Goal: Transaction & Acquisition: Purchase product/service

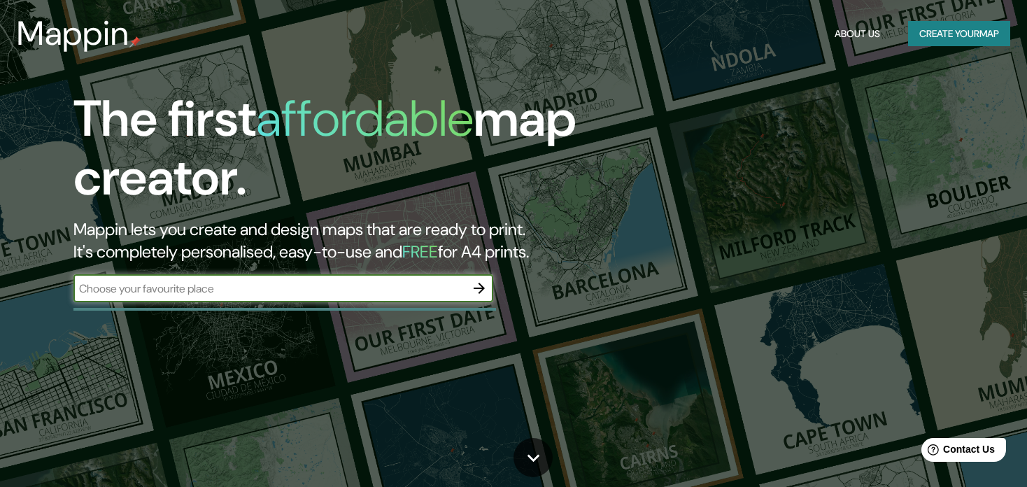
click at [141, 293] on input "text" at bounding box center [269, 289] width 392 height 16
type input "[PERSON_NAME] ROO"
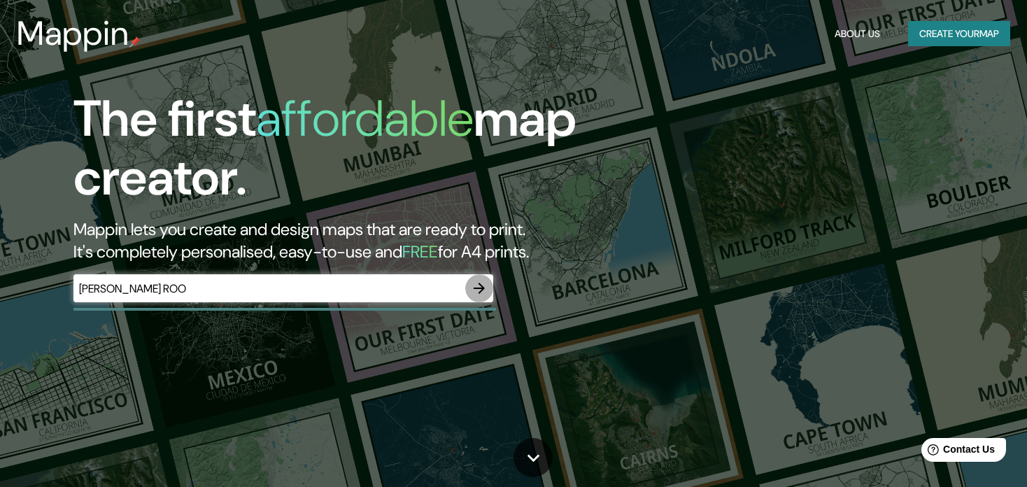
click at [484, 289] on icon "button" at bounding box center [479, 288] width 11 height 11
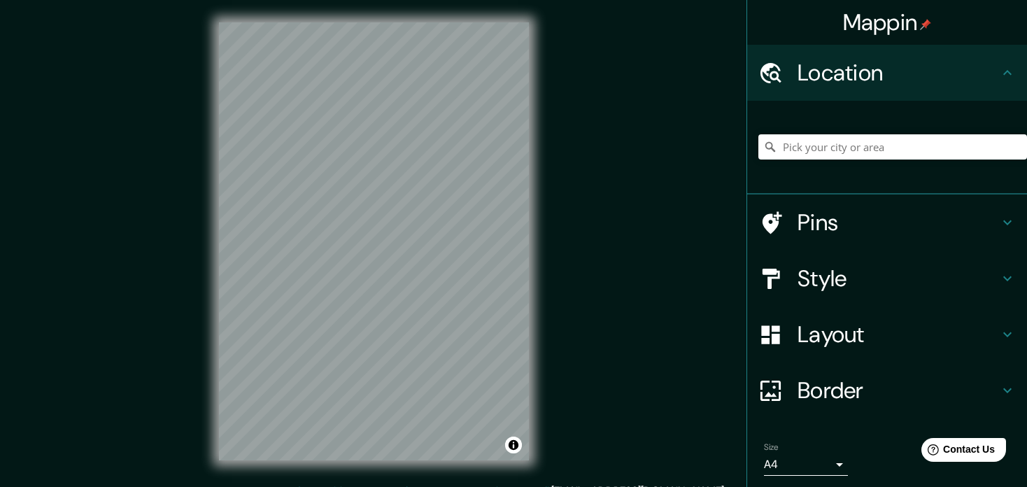
click at [120, 255] on div "Mappin Location Pins Style Layout Border Choose a border. Hint : you can make l…" at bounding box center [513, 252] width 1027 height 505
click at [433, 130] on div at bounding box center [428, 127] width 11 height 11
click at [428, 121] on div at bounding box center [428, 125] width 11 height 11
drag, startPoint x: 389, startPoint y: 221, endPoint x: 390, endPoint y: 250, distance: 28.7
click at [390, 250] on div at bounding box center [389, 251] width 11 height 11
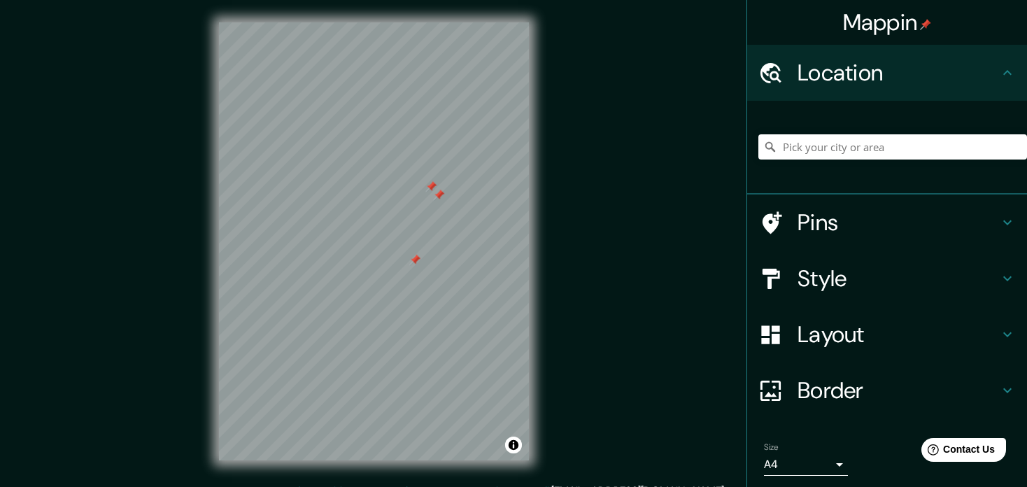
drag, startPoint x: 404, startPoint y: 198, endPoint x: 422, endPoint y: 182, distance: 24.3
click at [426, 181] on div at bounding box center [431, 186] width 11 height 11
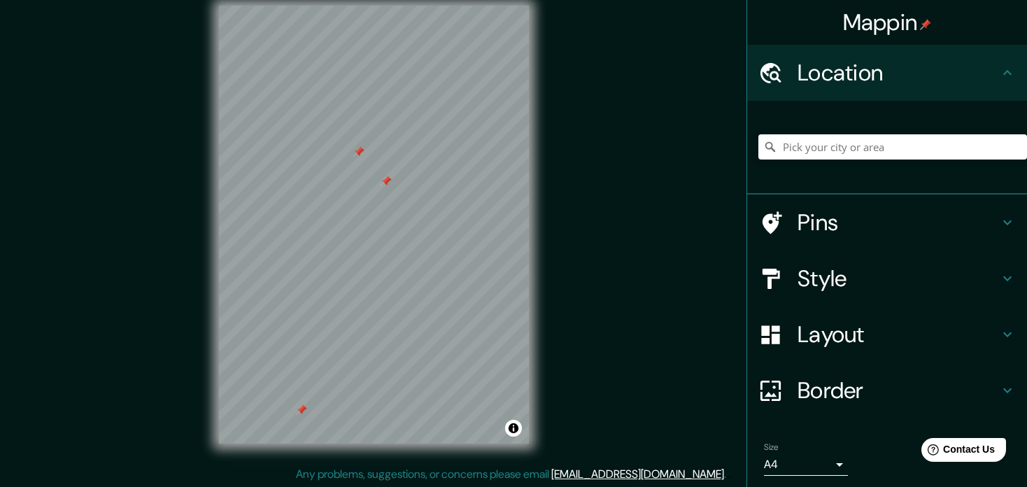
scroll to position [18, 0]
drag, startPoint x: 388, startPoint y: 180, endPoint x: 400, endPoint y: 178, distance: 12.0
click at [400, 178] on div at bounding box center [399, 178] width 11 height 11
drag, startPoint x: 400, startPoint y: 178, endPoint x: 651, endPoint y: 171, distance: 251.4
click at [651, 171] on div "Mappin Location Pins Style Layout Border Choose a border. Hint : you can make l…" at bounding box center [513, 234] width 1027 height 505
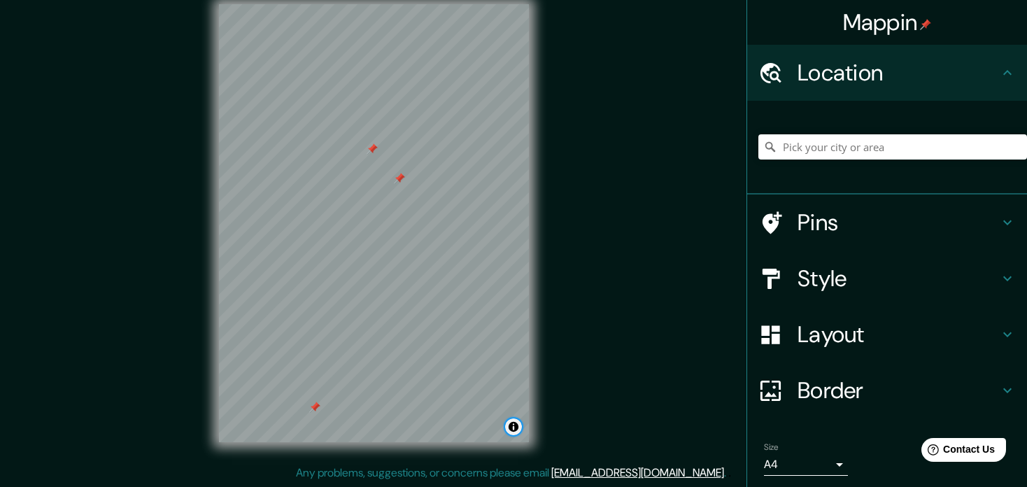
click at [516, 432] on button "Toggle attribution" at bounding box center [513, 427] width 17 height 17
click at [648, 334] on div "Mappin Location Pins Style Layout Border Choose a border. Hint : you can make l…" at bounding box center [513, 234] width 1027 height 505
drag, startPoint x: 400, startPoint y: 178, endPoint x: 418, endPoint y: 169, distance: 20.3
click at [418, 167] on div at bounding box center [417, 160] width 11 height 11
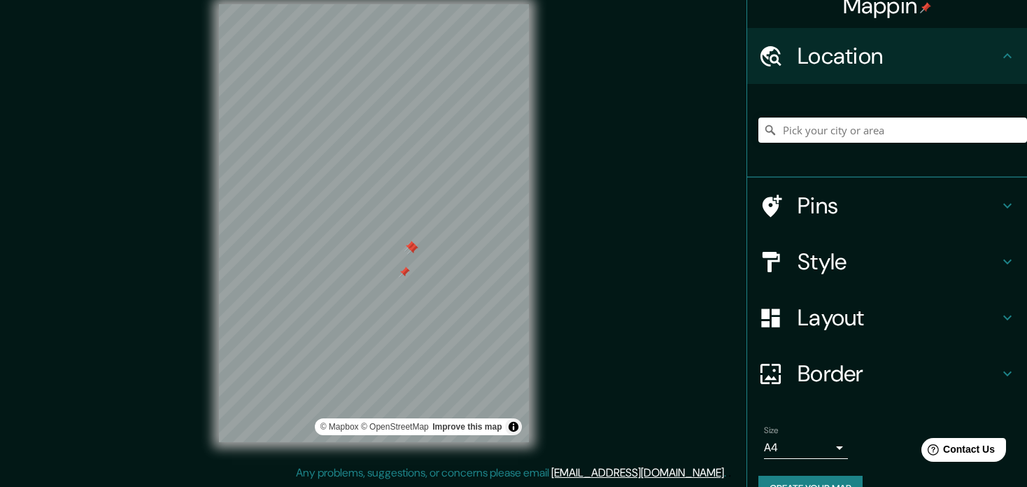
scroll to position [48, 0]
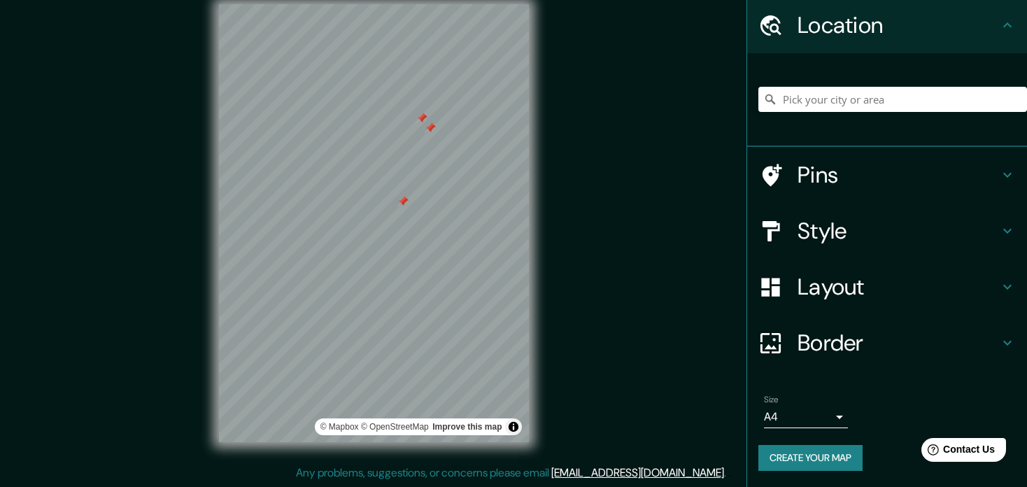
drag, startPoint x: 423, startPoint y: 141, endPoint x: 431, endPoint y: 127, distance: 16.3
click at [431, 127] on div at bounding box center [430, 127] width 11 height 11
click at [403, 199] on div at bounding box center [403, 201] width 11 height 11
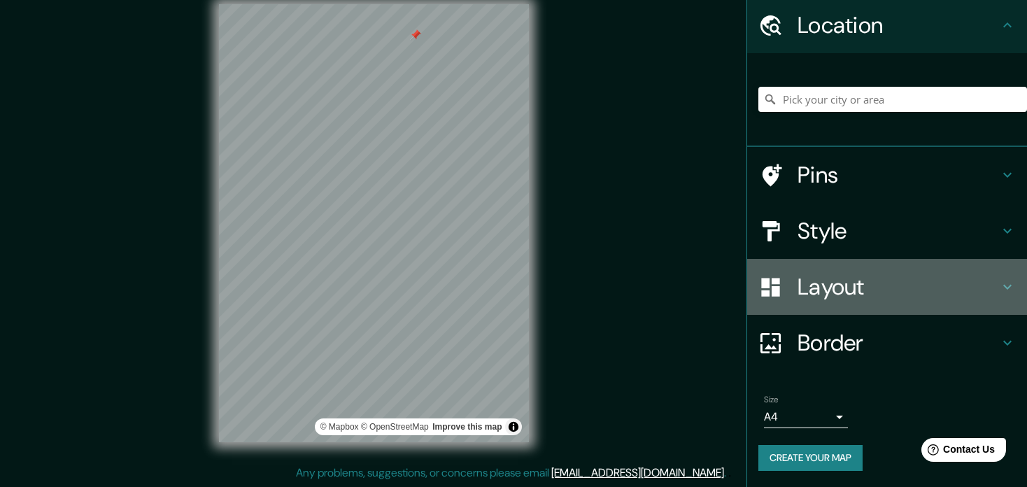
click at [820, 291] on h4 "Layout" at bounding box center [899, 287] width 202 height 28
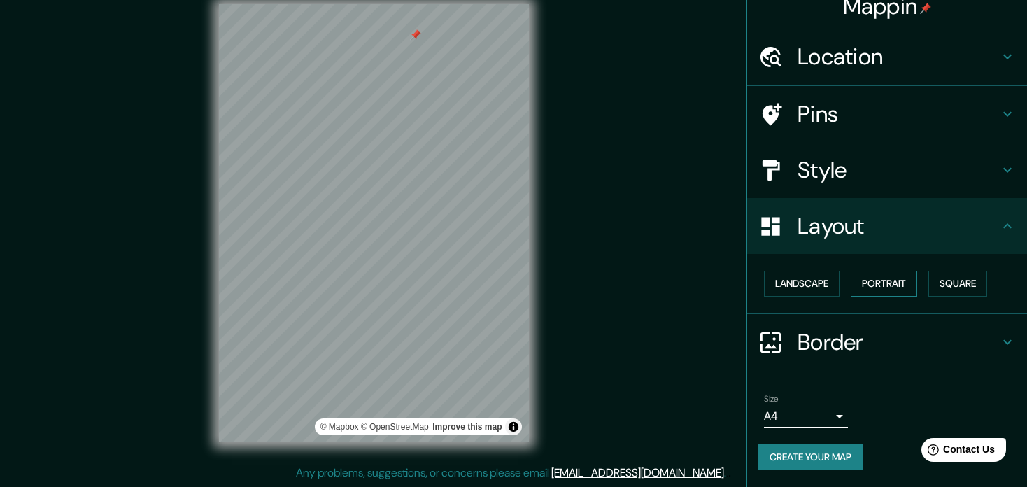
scroll to position [15, 0]
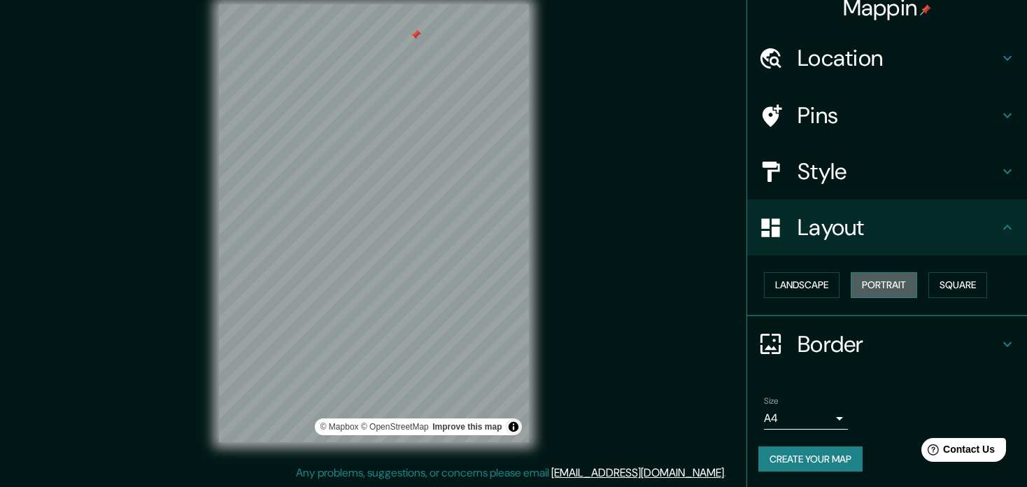
click at [864, 281] on button "Portrait" at bounding box center [884, 285] width 66 height 26
click at [801, 283] on button "Landscape" at bounding box center [802, 285] width 76 height 26
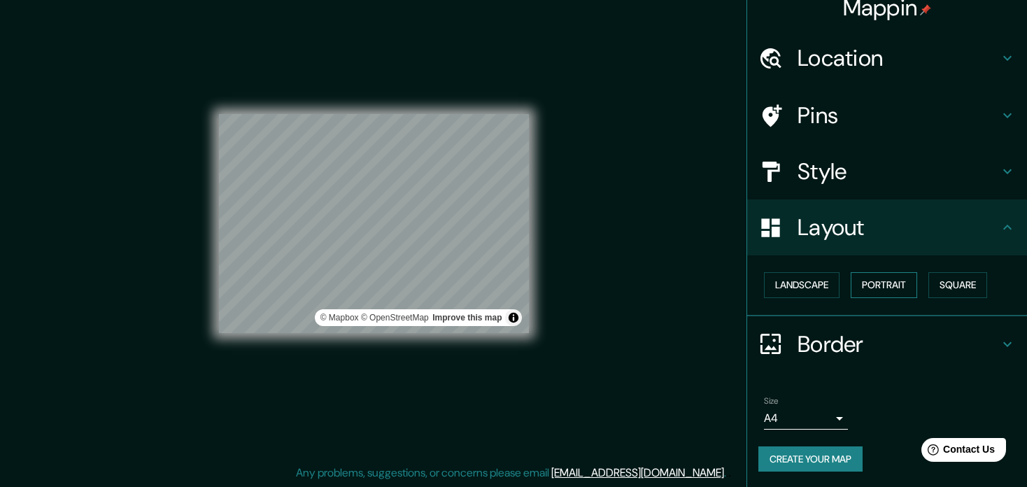
click at [876, 279] on button "Portrait" at bounding box center [884, 285] width 66 height 26
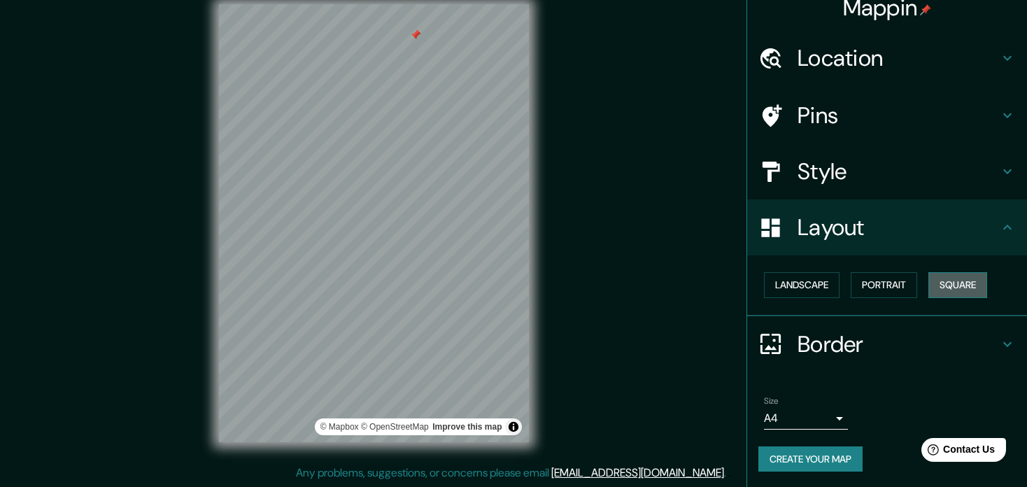
click at [947, 278] on button "Square" at bounding box center [958, 285] width 59 height 26
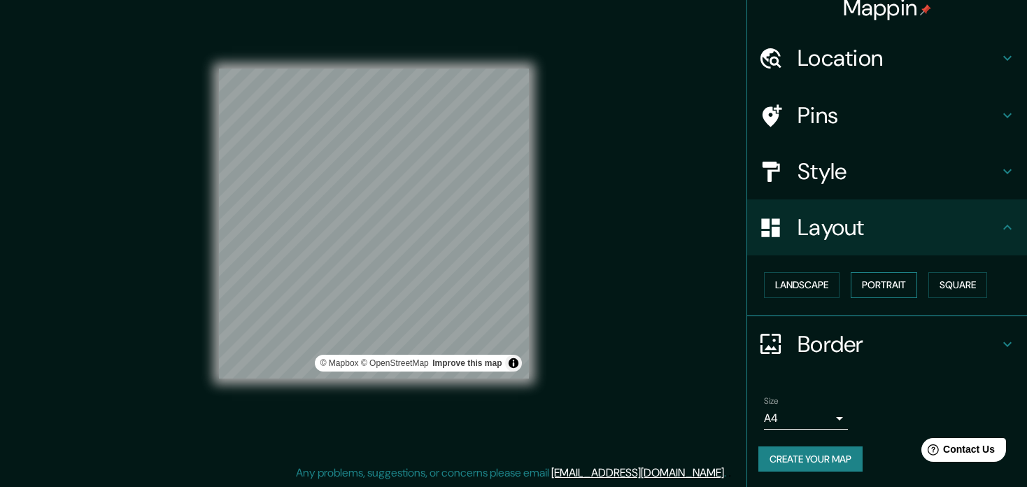
click at [877, 281] on button "Portrait" at bounding box center [884, 285] width 66 height 26
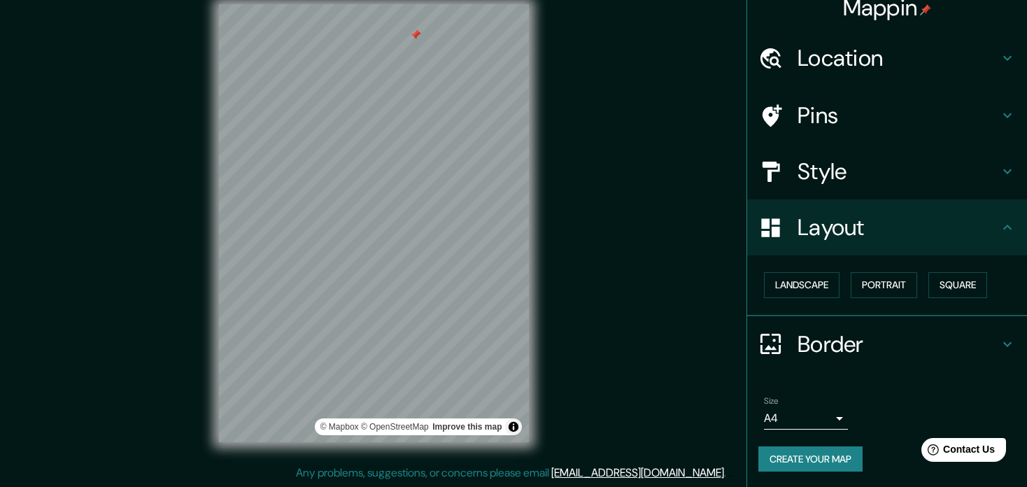
click at [808, 171] on h4 "Style" at bounding box center [899, 171] width 202 height 28
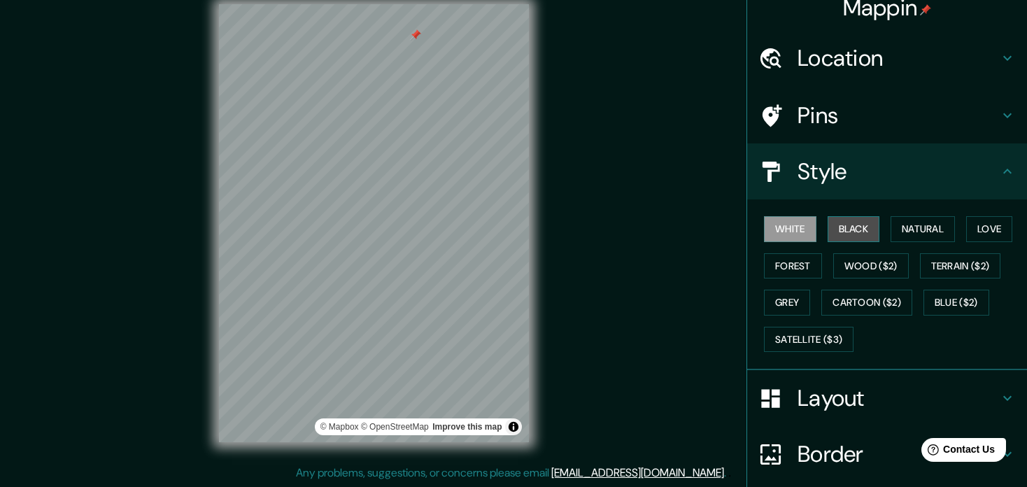
click at [843, 228] on button "Black" at bounding box center [854, 229] width 52 height 26
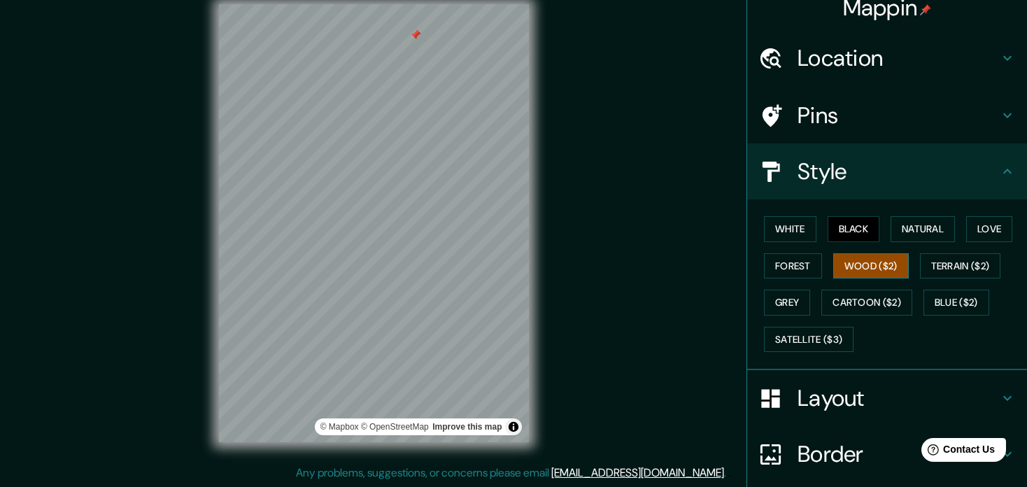
click at [847, 255] on button "Wood ($2)" at bounding box center [872, 266] width 76 height 26
click at [908, 224] on button "Natural" at bounding box center [923, 229] width 64 height 26
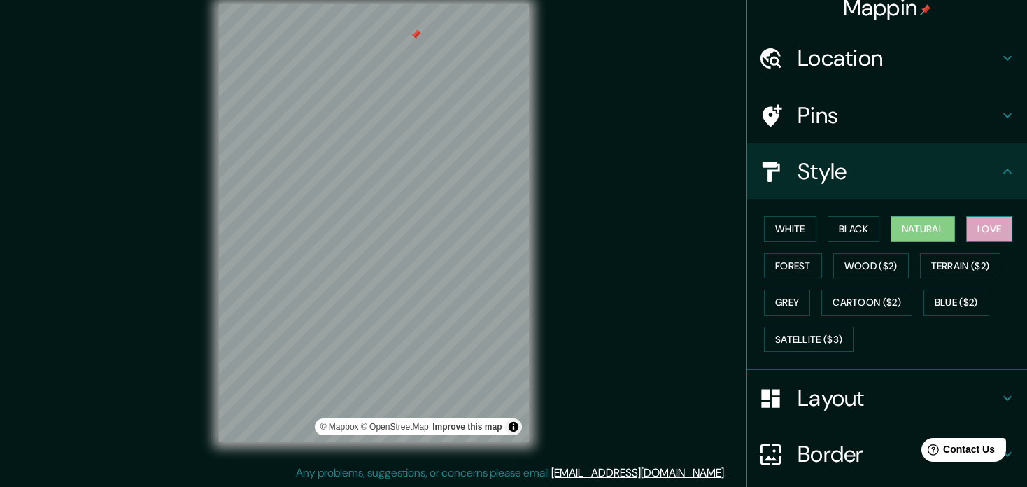
click at [976, 232] on button "Love" at bounding box center [990, 229] width 46 height 26
click at [967, 265] on button "Terrain ($2)" at bounding box center [960, 266] width 81 height 26
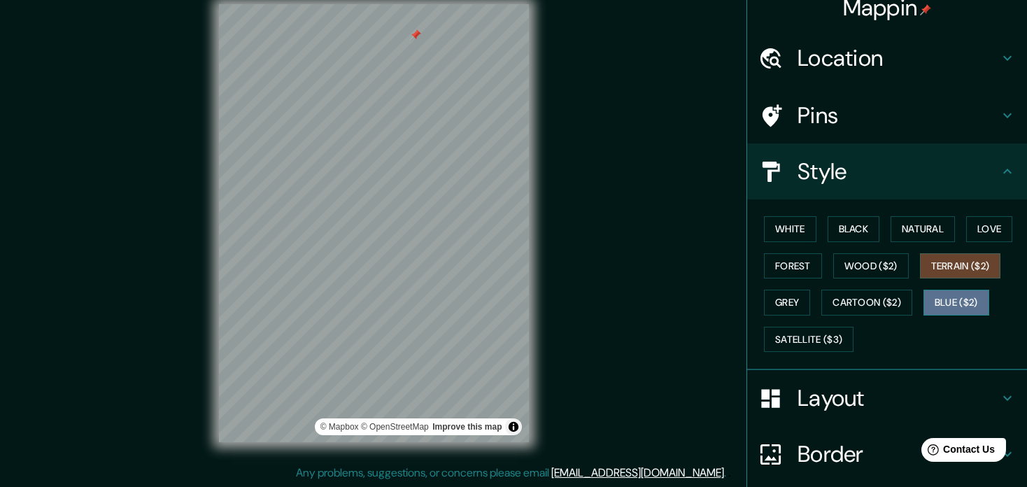
click at [952, 304] on button "Blue ($2)" at bounding box center [957, 303] width 66 height 26
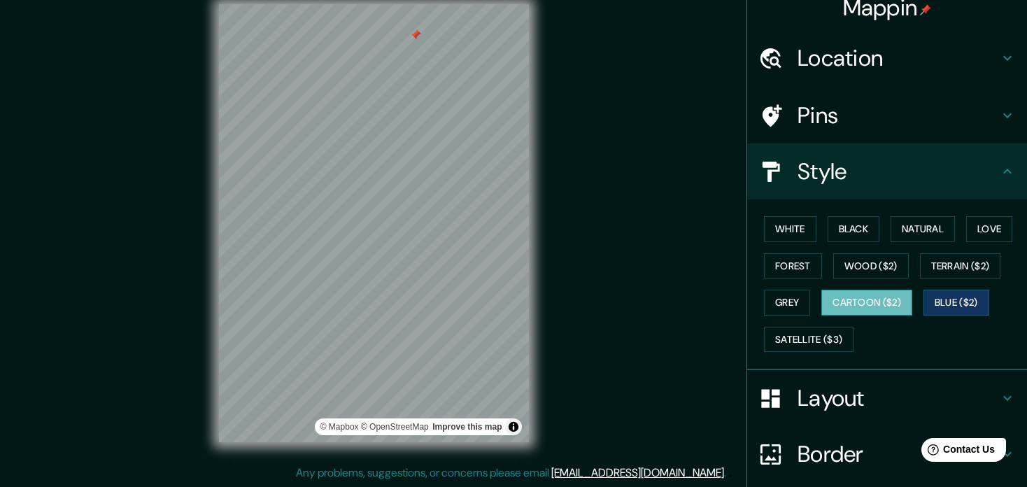
click at [873, 306] on button "Cartoon ($2)" at bounding box center [867, 303] width 91 height 26
click at [792, 343] on button "Satellite ($3)" at bounding box center [809, 340] width 90 height 26
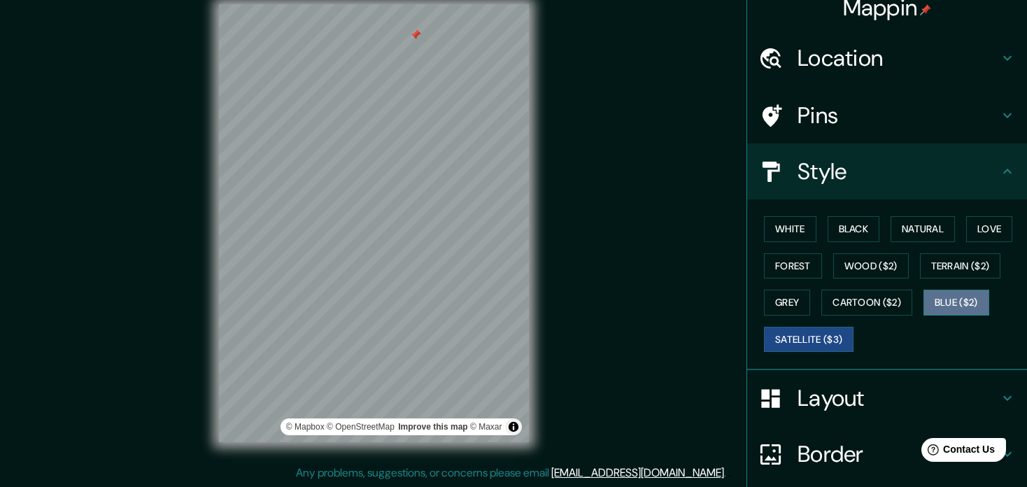
click at [954, 306] on button "Blue ($2)" at bounding box center [957, 303] width 66 height 26
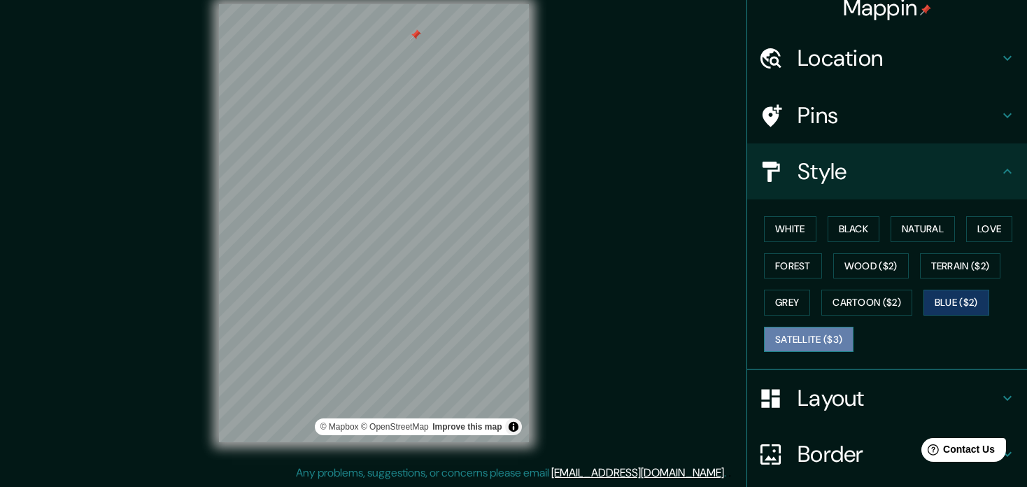
click at [825, 330] on button "Satellite ($3)" at bounding box center [809, 340] width 90 height 26
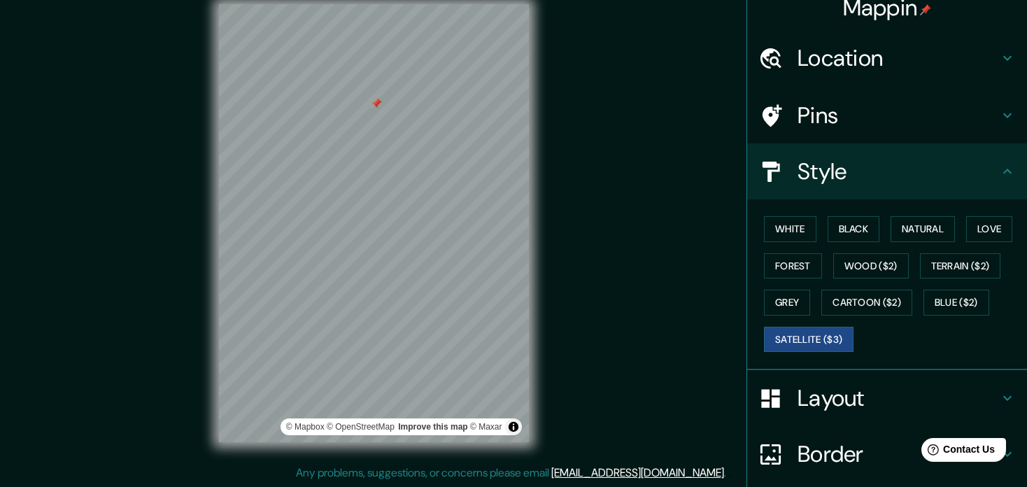
click at [376, 102] on div at bounding box center [376, 103] width 11 height 11
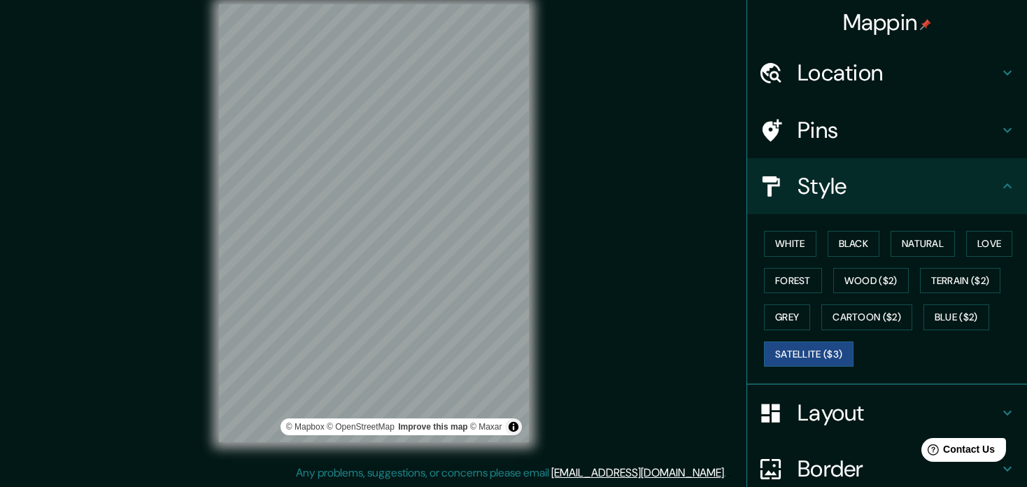
scroll to position [0, 0]
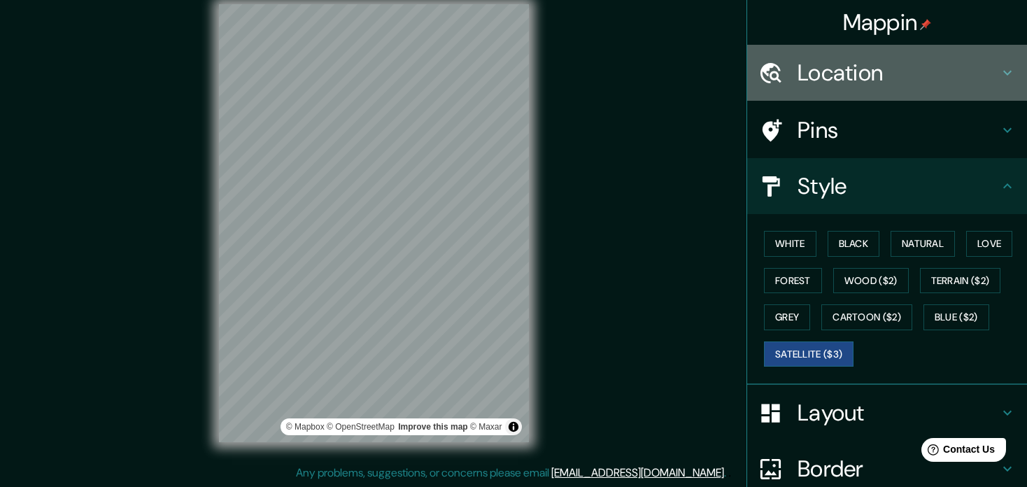
drag, startPoint x: 825, startPoint y: 80, endPoint x: 530, endPoint y: 80, distance: 295.3
click at [822, 80] on h4 "Location" at bounding box center [899, 73] width 202 height 28
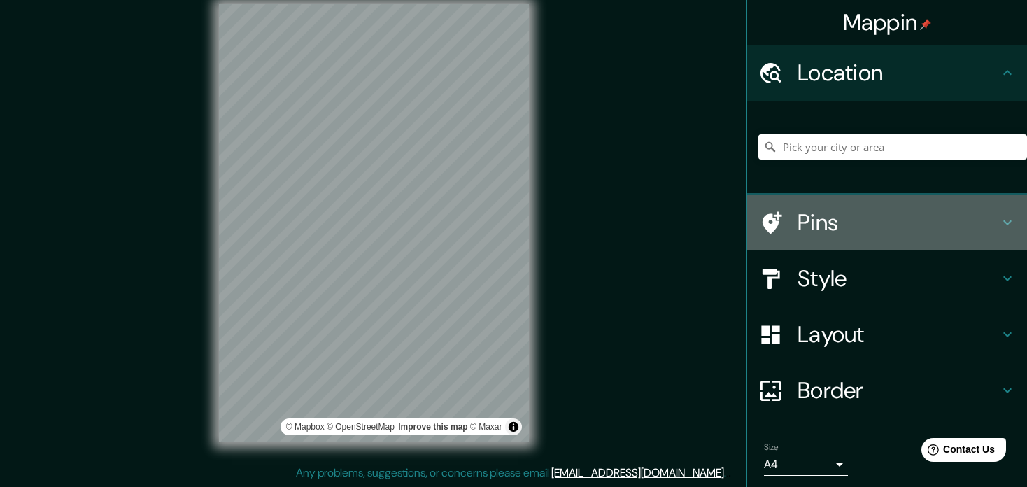
click at [806, 225] on h4 "Pins" at bounding box center [899, 223] width 202 height 28
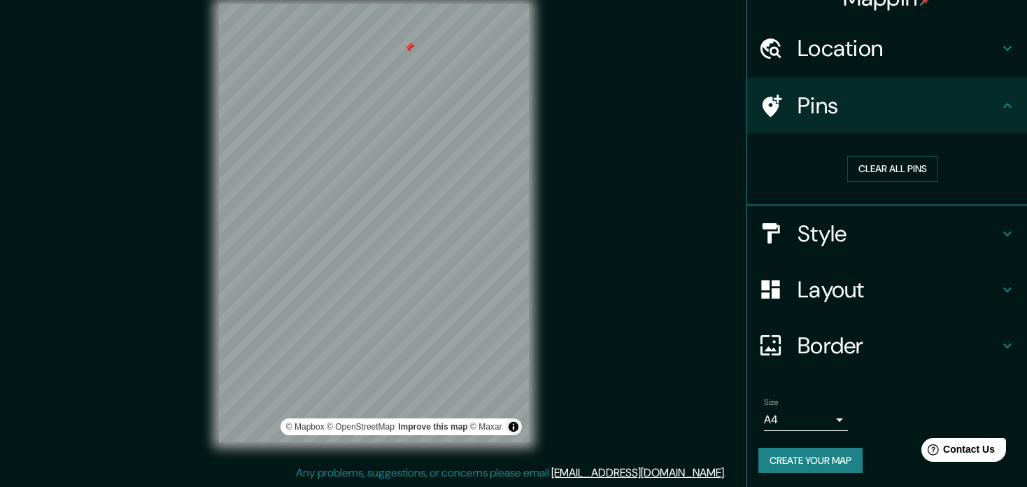
scroll to position [26, 0]
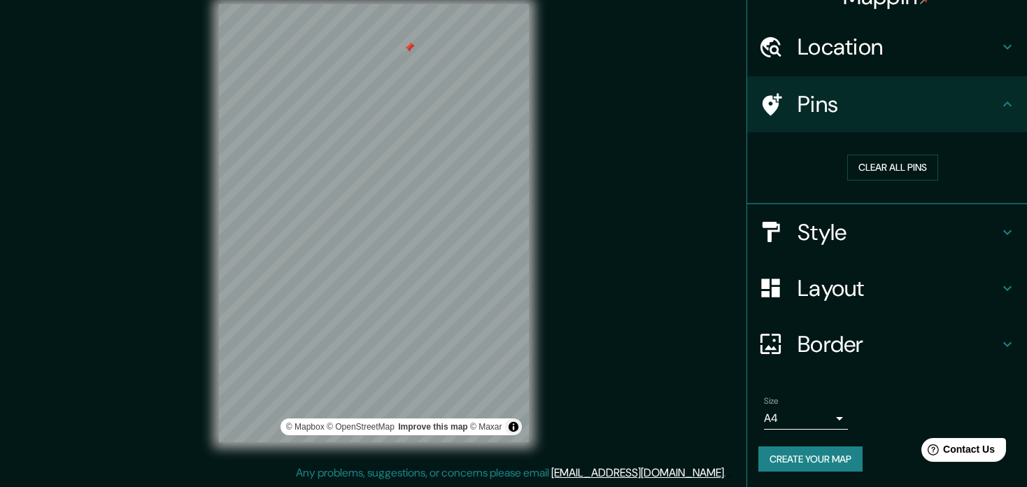
click at [850, 230] on h4 "Style" at bounding box center [899, 232] width 202 height 28
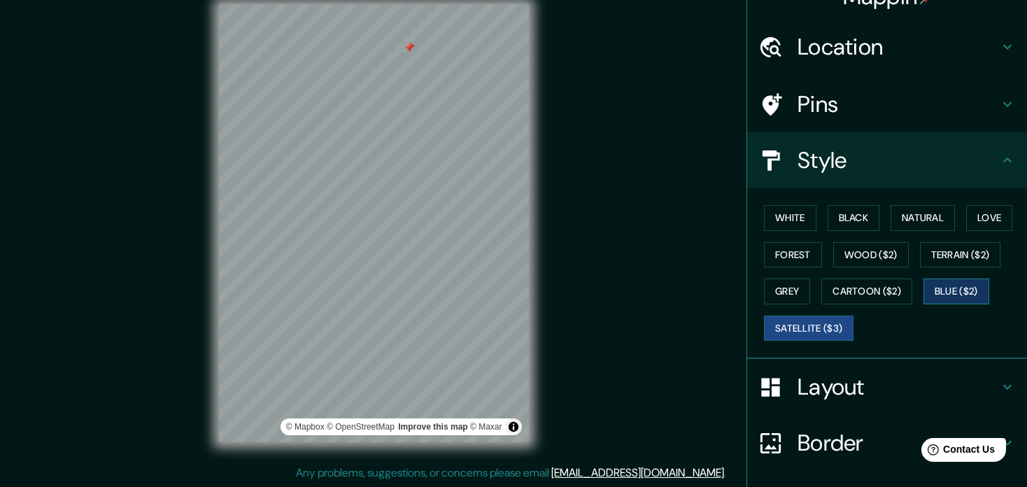
click at [960, 289] on button "Blue ($2)" at bounding box center [957, 292] width 66 height 26
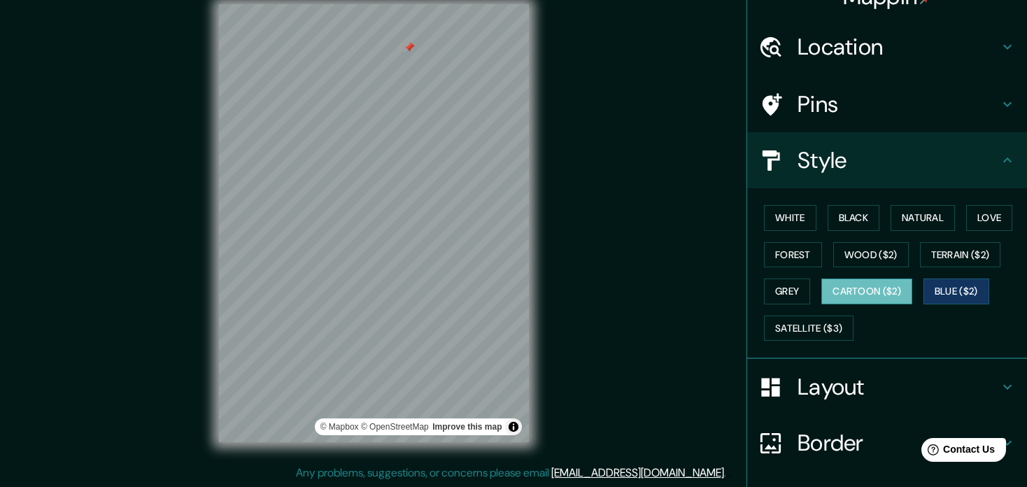
click at [876, 289] on button "Cartoon ($2)" at bounding box center [867, 292] width 91 height 26
click at [784, 286] on button "Grey" at bounding box center [787, 292] width 46 height 26
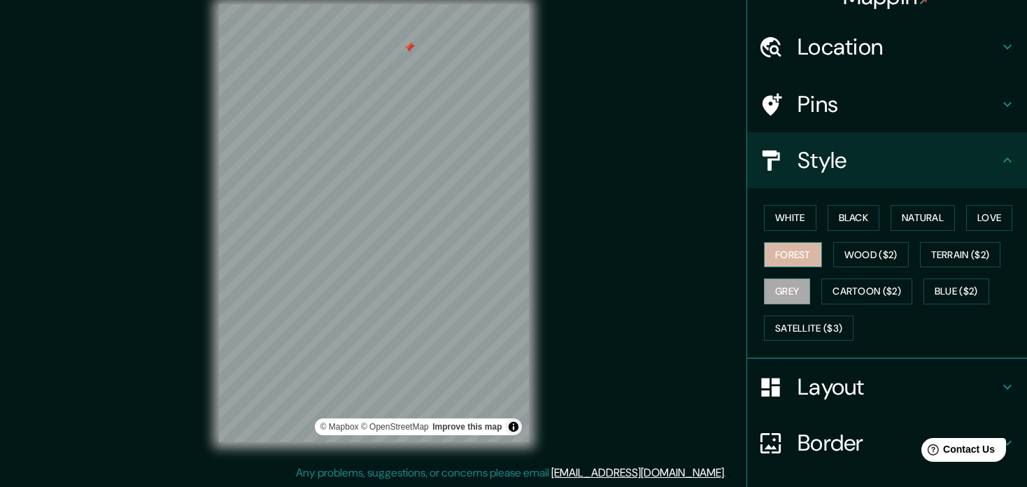
click at [779, 255] on button "Forest" at bounding box center [793, 255] width 58 height 26
click at [865, 253] on button "Wood ($2)" at bounding box center [872, 255] width 76 height 26
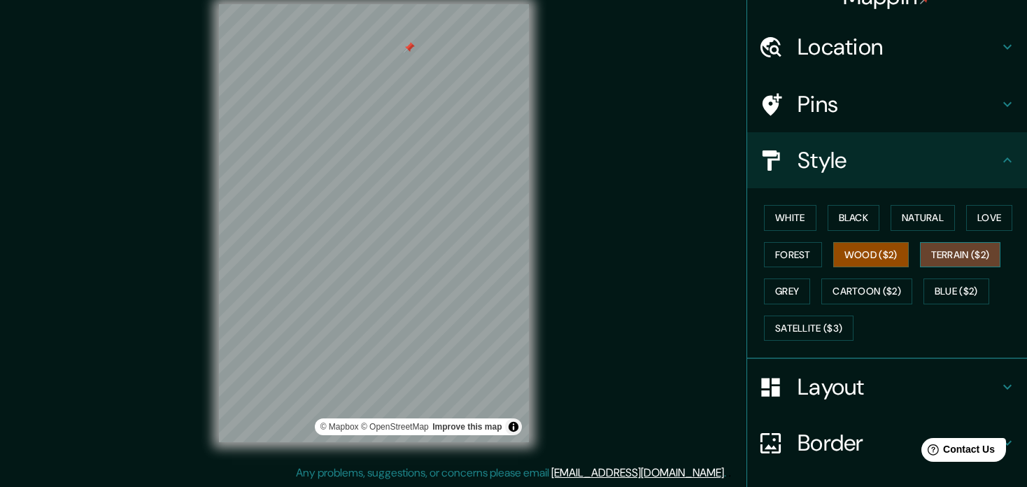
click at [957, 252] on button "Terrain ($2)" at bounding box center [960, 255] width 81 height 26
click at [973, 214] on button "Love" at bounding box center [990, 218] width 46 height 26
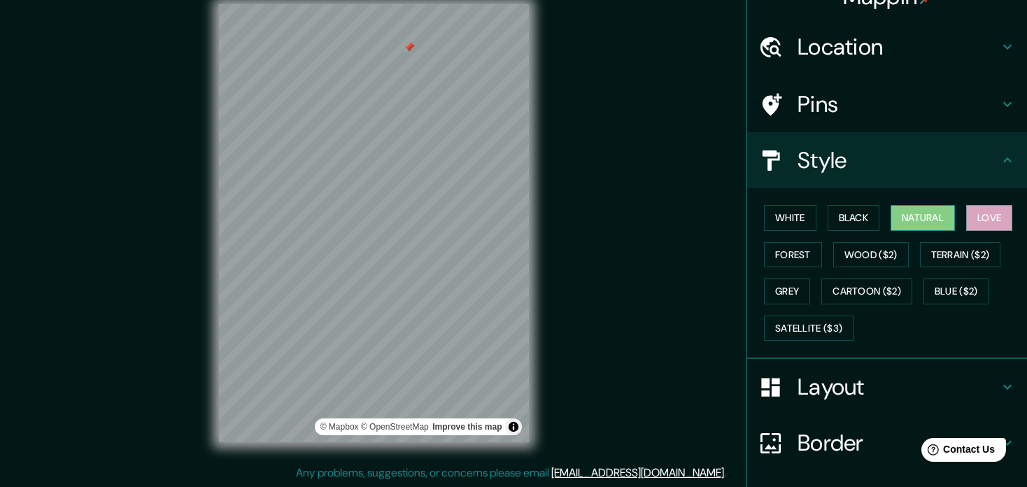
click at [926, 216] on button "Natural" at bounding box center [923, 218] width 64 height 26
click at [842, 214] on button "Black" at bounding box center [854, 218] width 52 height 26
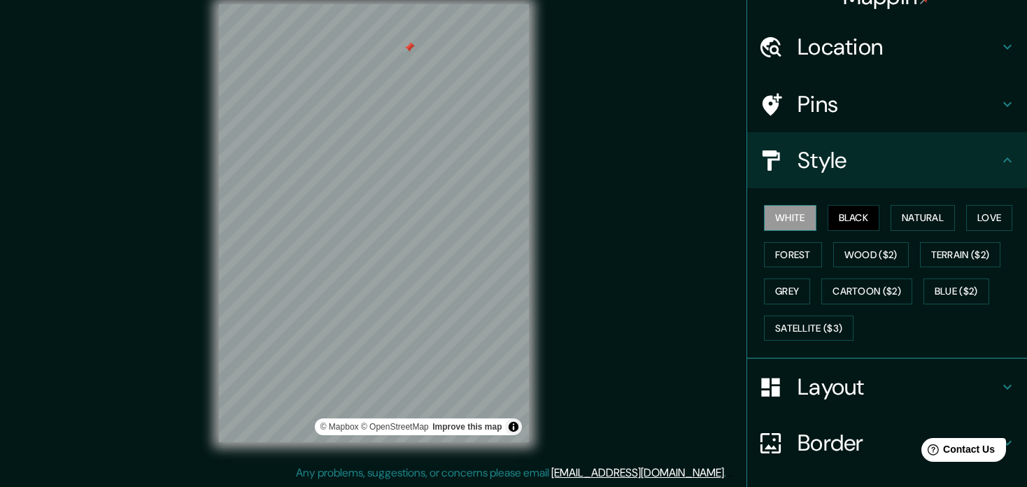
click at [795, 218] on button "White" at bounding box center [790, 218] width 52 height 26
click at [836, 455] on div "Border" at bounding box center [887, 443] width 280 height 56
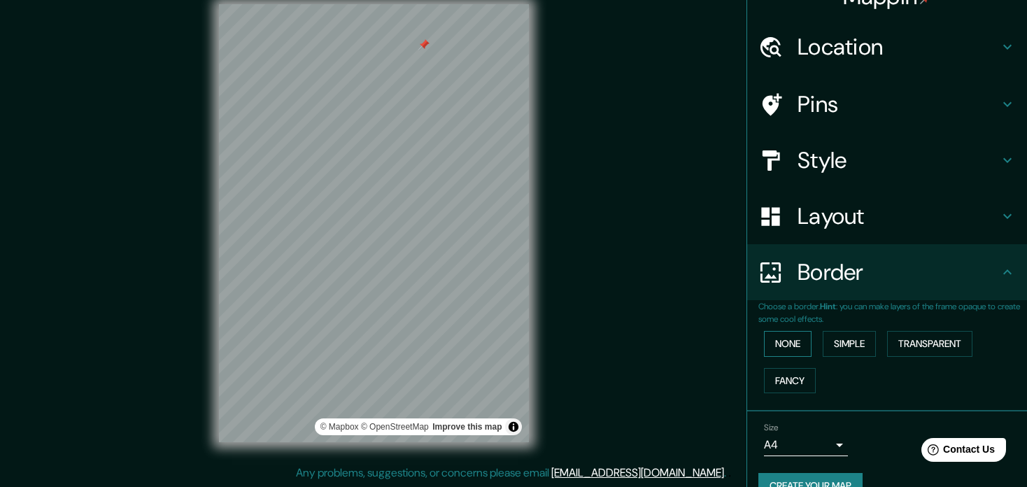
click at [783, 345] on button "None" at bounding box center [788, 344] width 48 height 26
click at [777, 381] on button "Fancy" at bounding box center [790, 381] width 52 height 26
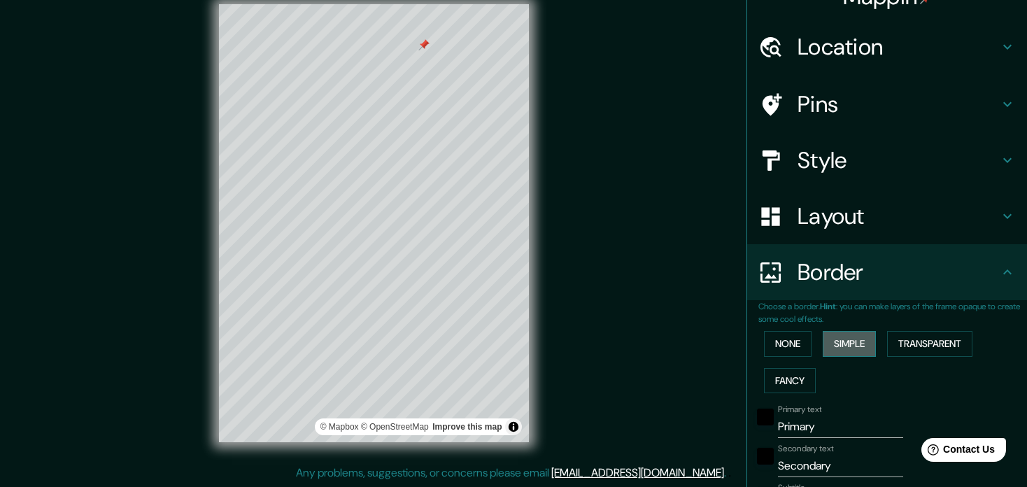
click at [842, 337] on button "Simple" at bounding box center [849, 344] width 53 height 26
click at [915, 337] on button "Transparent" at bounding box center [929, 344] width 85 height 26
click at [783, 344] on button "None" at bounding box center [788, 344] width 48 height 26
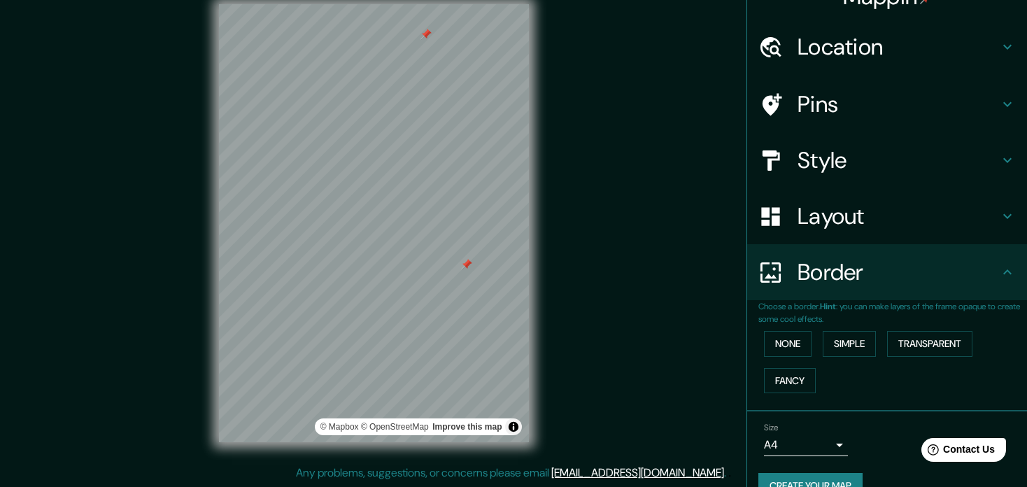
click at [470, 264] on div at bounding box center [466, 264] width 11 height 11
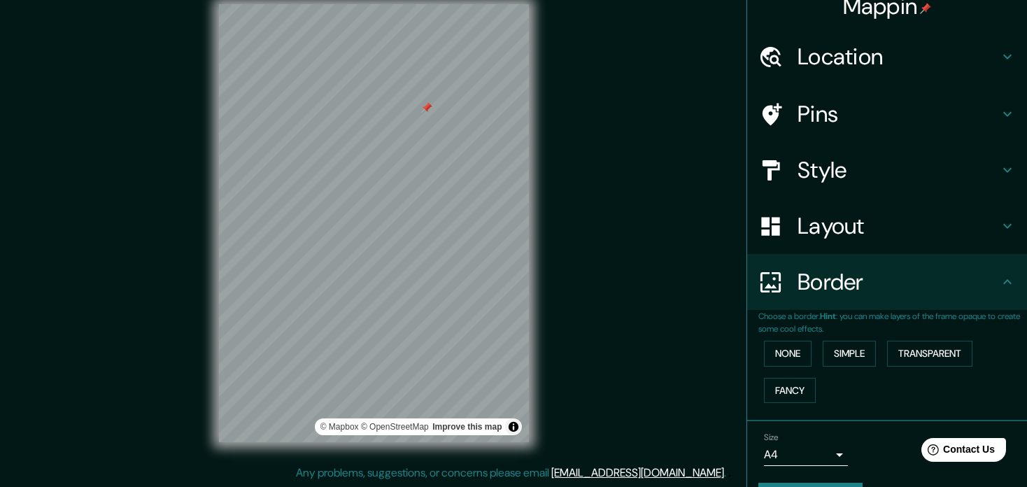
scroll to position [53, 0]
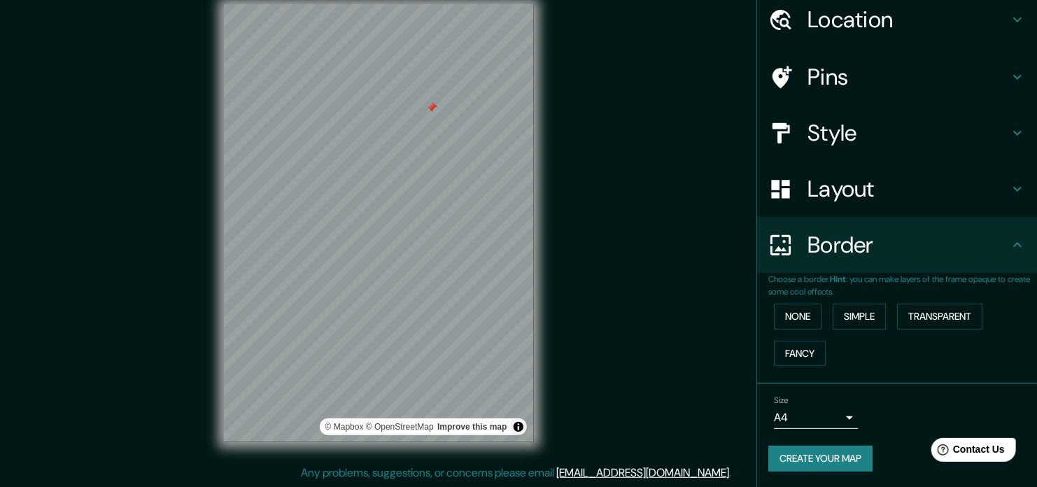
click at [831, 418] on body "Mappin Location Pins Style Layout Border Choose a border. Hint : you can make l…" at bounding box center [518, 225] width 1037 height 487
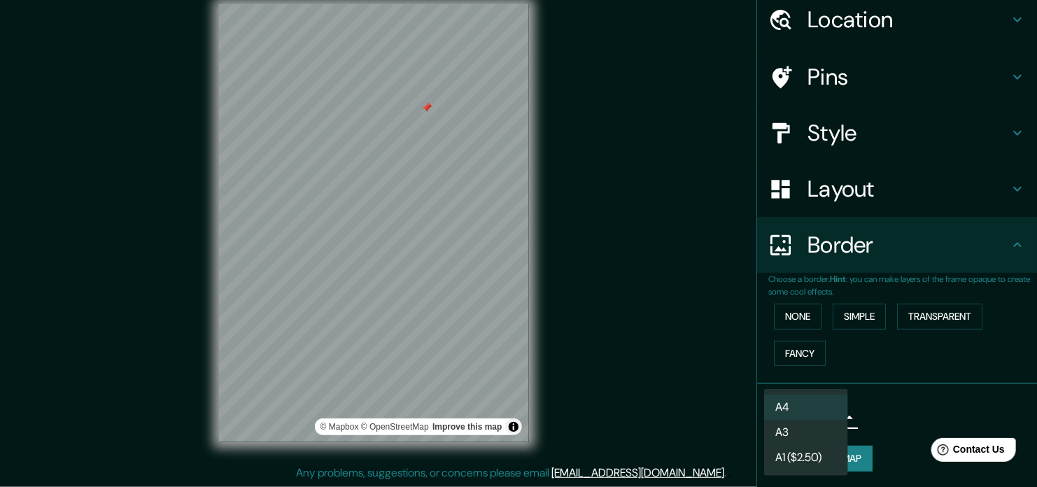
click at [912, 420] on div at bounding box center [518, 243] width 1037 height 487
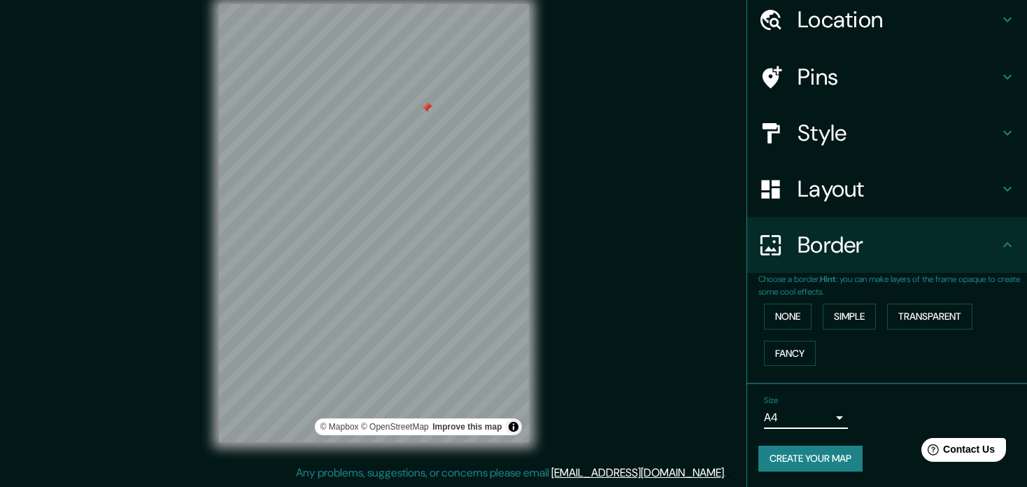
click at [822, 134] on h4 "Style" at bounding box center [899, 133] width 202 height 28
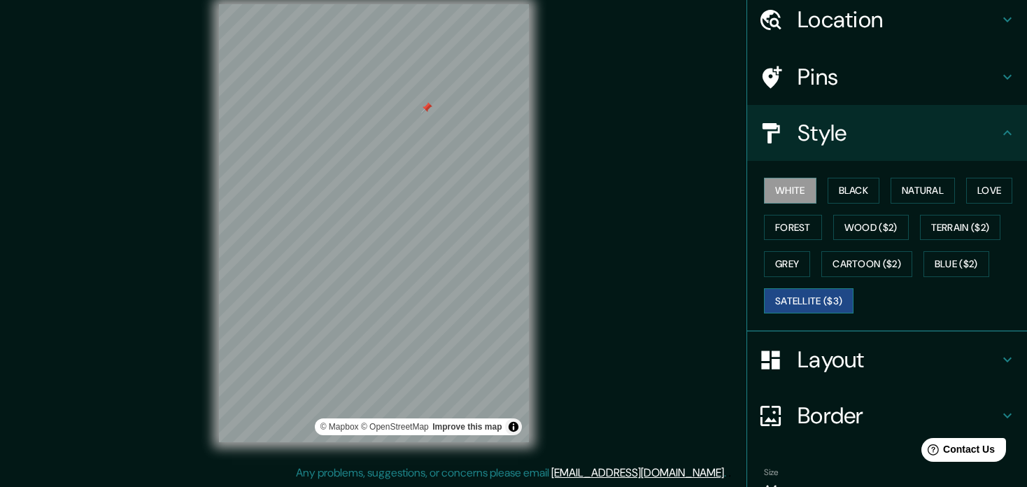
click at [794, 300] on button "Satellite ($3)" at bounding box center [809, 301] width 90 height 26
click at [778, 194] on button "White" at bounding box center [790, 191] width 52 height 26
click at [461, 107] on div at bounding box center [459, 111] width 11 height 11
click at [842, 79] on h4 "Pins" at bounding box center [899, 77] width 202 height 28
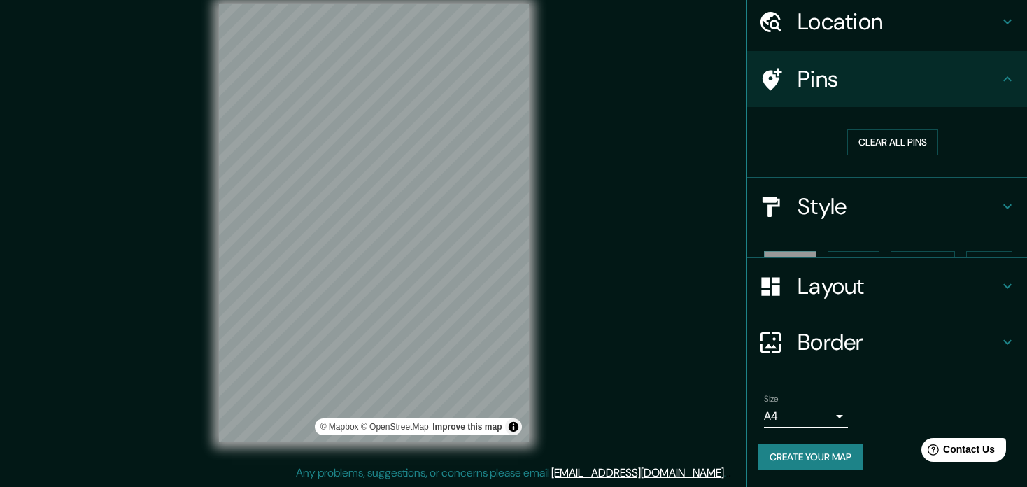
scroll to position [26, 0]
